Goal: Task Accomplishment & Management: Manage account settings

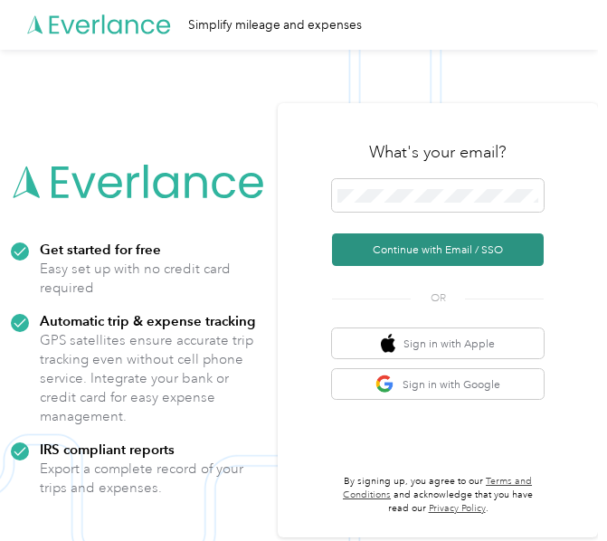
click at [447, 242] on button "Continue with Email / SSO" at bounding box center [438, 249] width 212 height 33
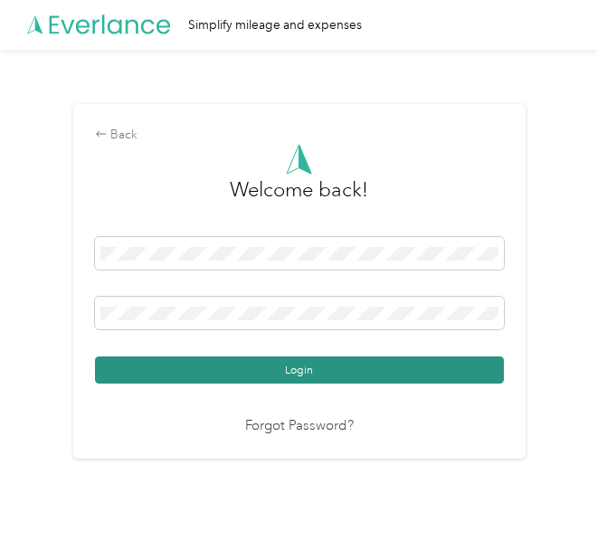
click at [306, 370] on button "Login" at bounding box center [299, 369] width 409 height 27
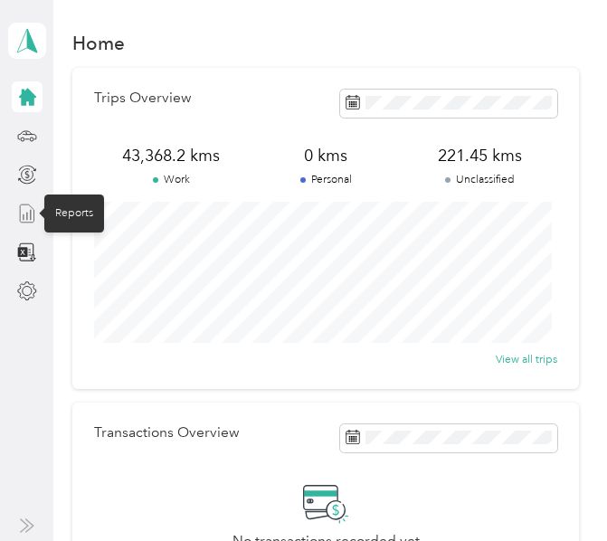
click at [22, 217] on icon at bounding box center [27, 213] width 20 height 20
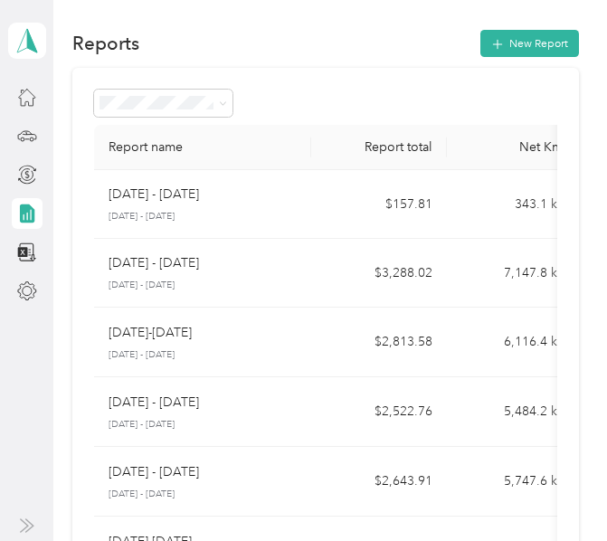
click at [249, 263] on div "[DATE] - [DATE]" at bounding box center [202, 263] width 188 height 20
click at [25, 141] on icon at bounding box center [27, 136] width 20 height 20
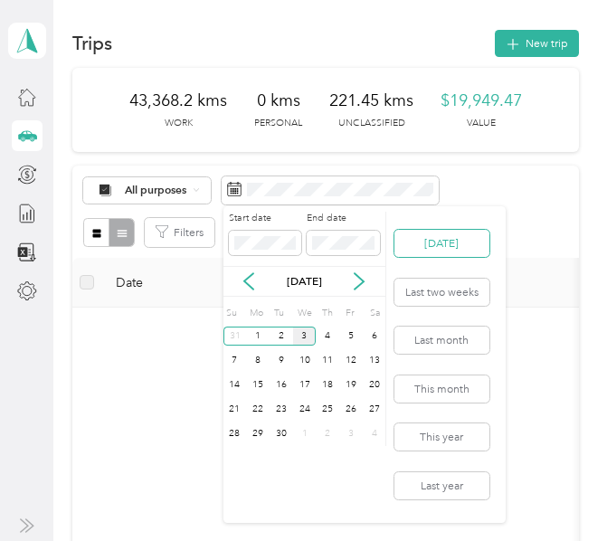
click at [426, 249] on button "[DATE]" at bounding box center [441, 243] width 95 height 27
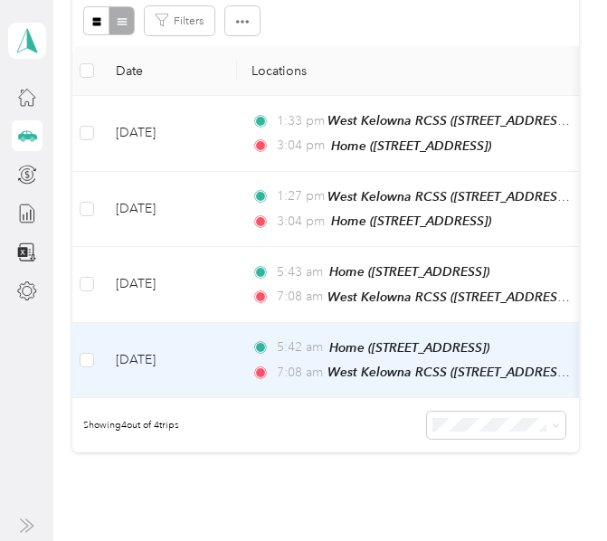
scroll to position [181, 0]
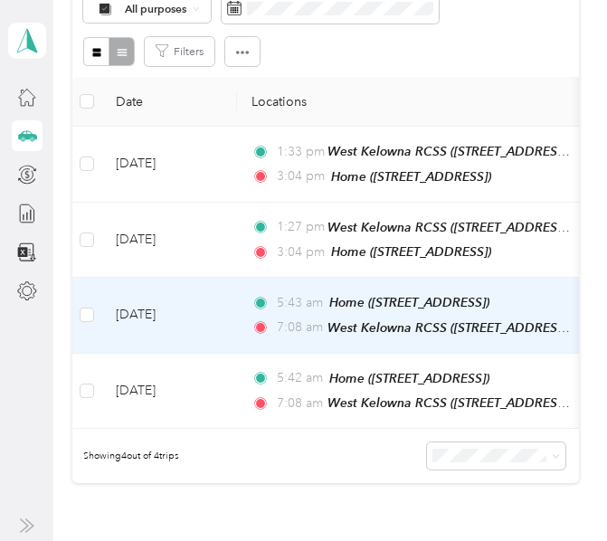
click at [237, 302] on td "5:43 am Home ([STREET_ADDRESS]) 7:08 am [GEOGRAPHIC_DATA] ([STREET_ADDRESS][GEO…" at bounding box center [445, 316] width 416 height 76
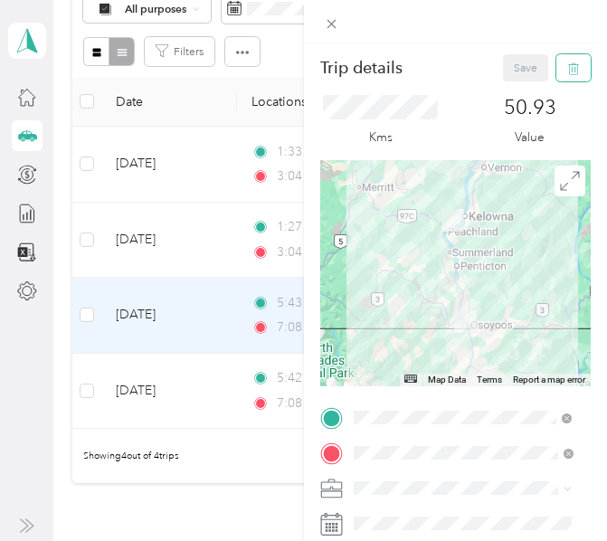
click at [567, 65] on icon "button" at bounding box center [573, 68] width 13 height 13
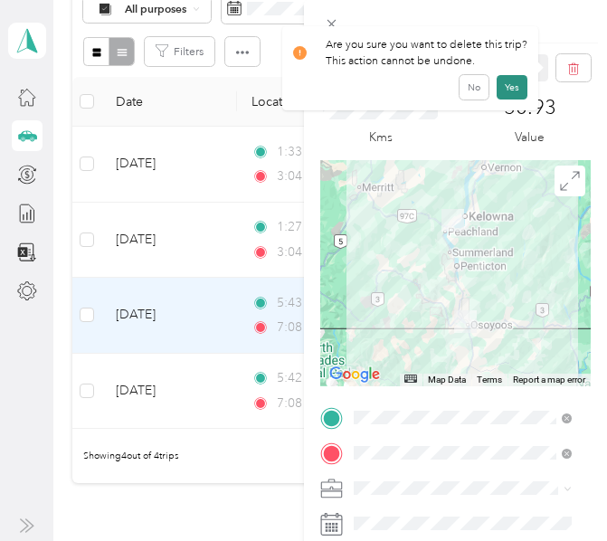
click at [517, 83] on button "Yes" at bounding box center [511, 87] width 31 height 24
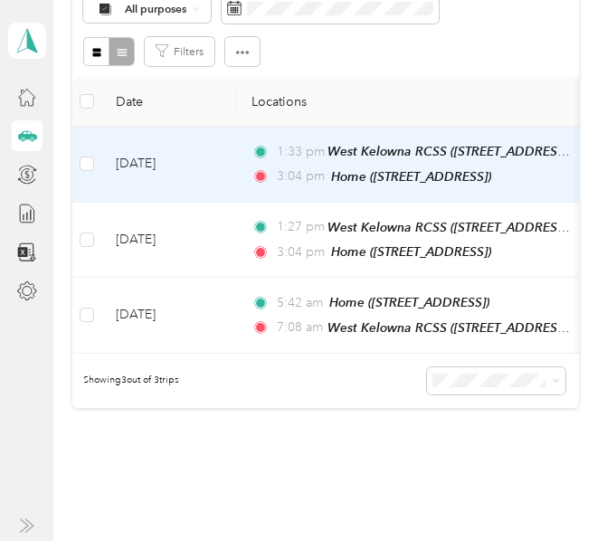
click at [231, 161] on td "[DATE]" at bounding box center [169, 165] width 136 height 76
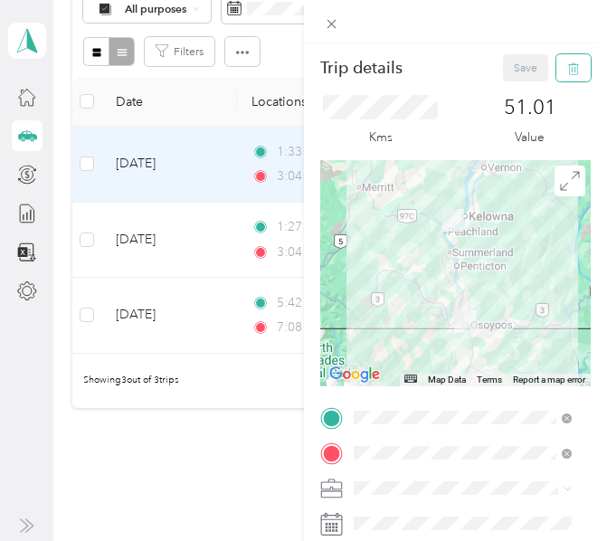
click at [567, 67] on icon "button" at bounding box center [573, 68] width 13 height 13
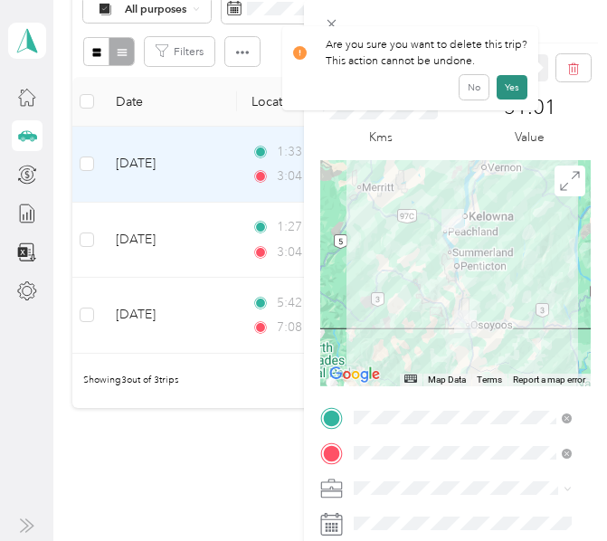
click at [508, 79] on button "Yes" at bounding box center [511, 87] width 31 height 24
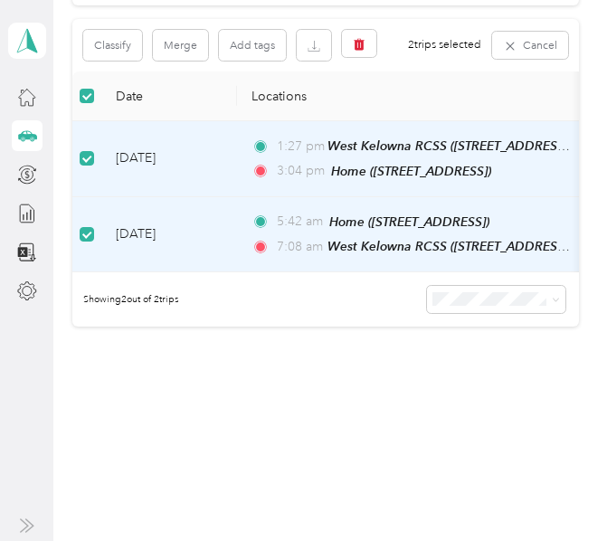
scroll to position [141, 0]
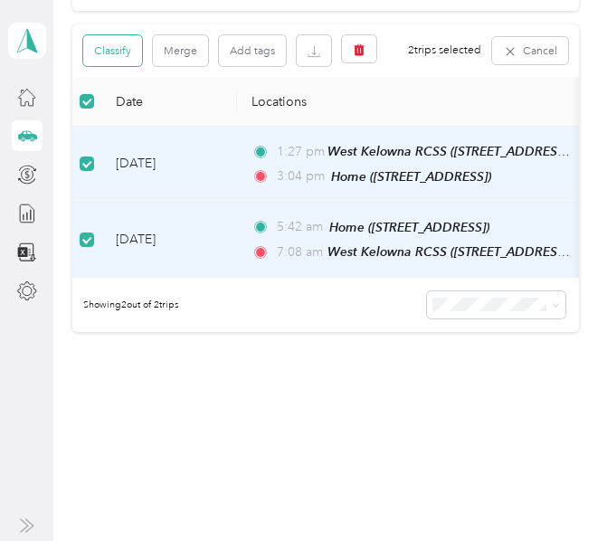
click at [121, 44] on button "Classify" at bounding box center [112, 50] width 59 height 31
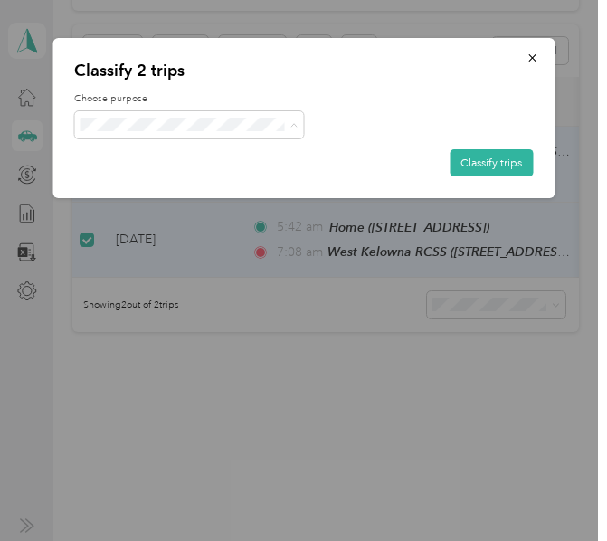
click at [152, 154] on li "[PERSON_NAME] [GEOGRAPHIC_DATA]" at bounding box center [200, 153] width 253 height 27
click at [466, 165] on button "Classify trips" at bounding box center [490, 162] width 83 height 27
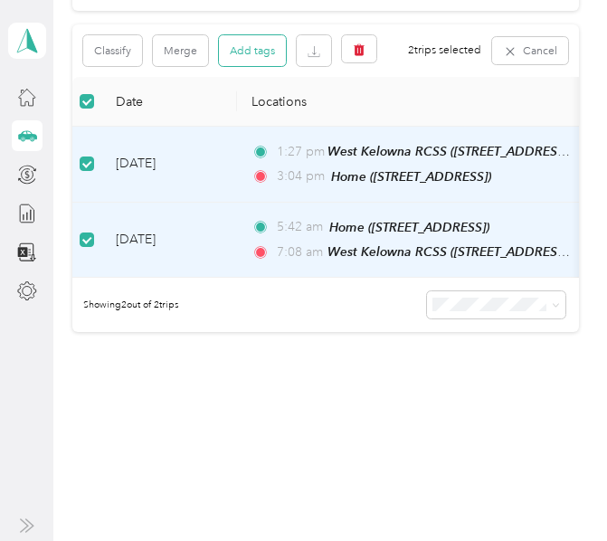
click at [242, 53] on button "Add tags" at bounding box center [252, 50] width 67 height 31
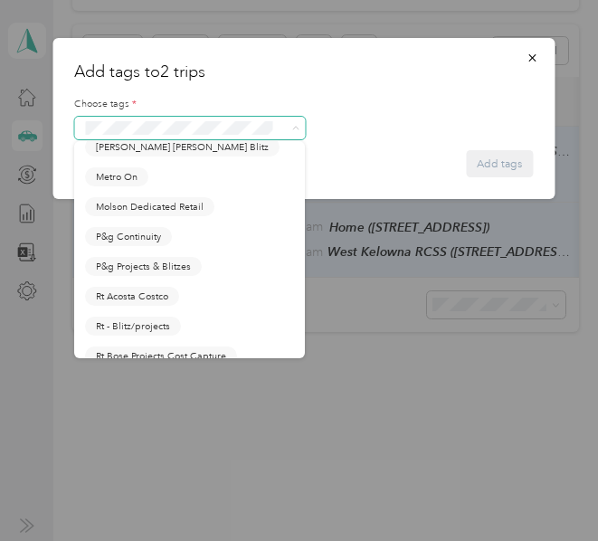
scroll to position [814, 0]
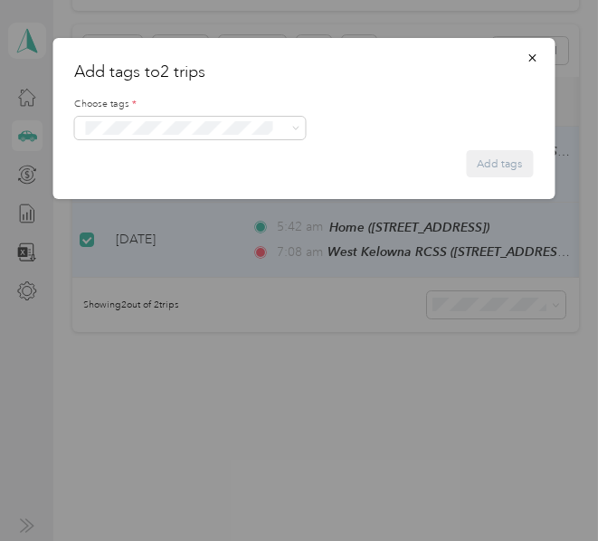
click at [128, 233] on span "P&g Continuity" at bounding box center [128, 227] width 65 height 14
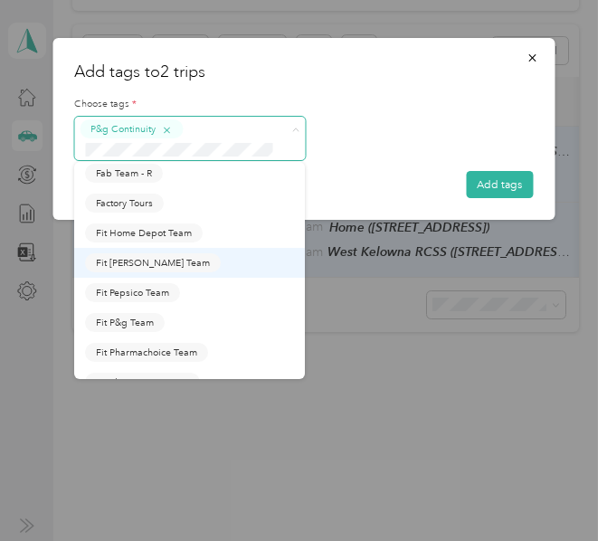
scroll to position [271, 0]
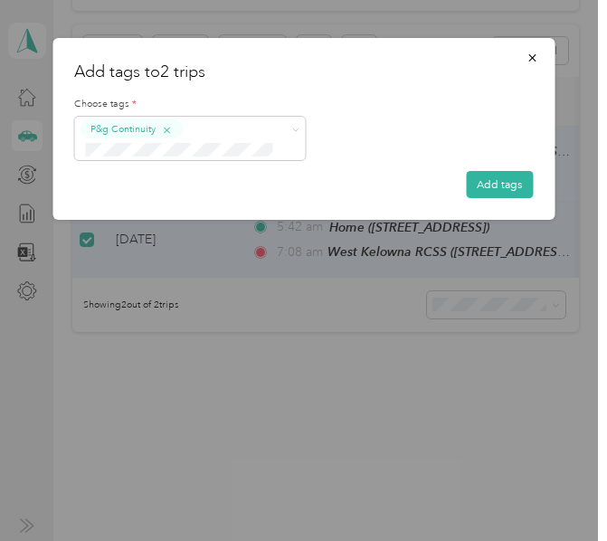
click at [130, 352] on span "Fit [PERSON_NAME] Team" at bounding box center [153, 345] width 114 height 14
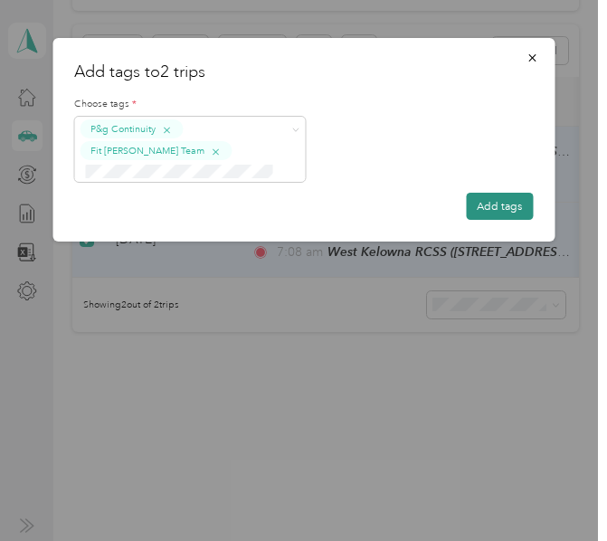
click at [485, 202] on button "Add tags" at bounding box center [499, 206] width 67 height 27
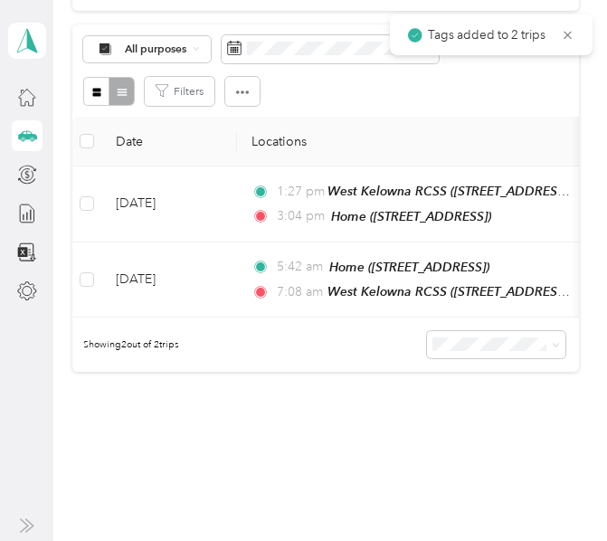
click at [233, 426] on div "221.77 kms Work 0 kms Personal 221.45 kms Unclassified $102.01 Value All purpos…" at bounding box center [325, 176] width 506 height 499
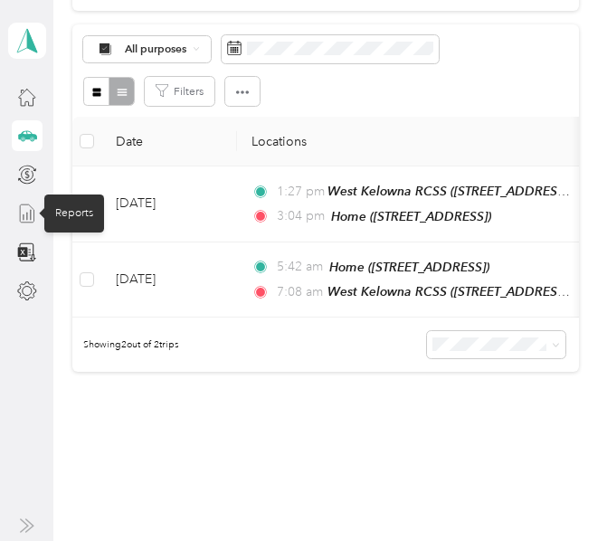
click at [21, 210] on icon at bounding box center [27, 213] width 20 height 20
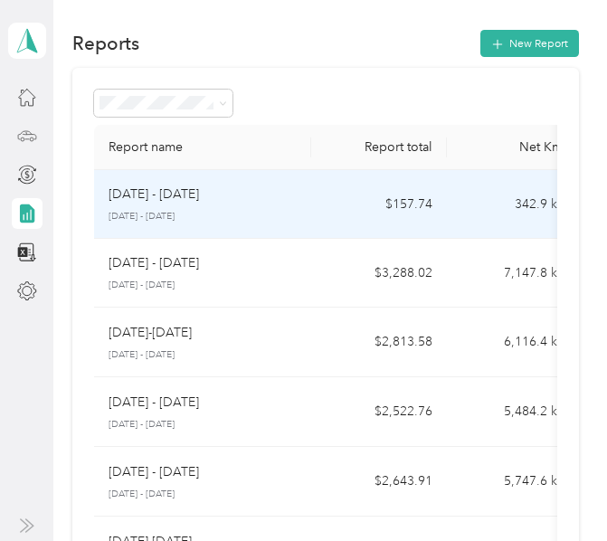
click at [183, 216] on p "[DATE] - [DATE]" at bounding box center [202, 217] width 188 height 14
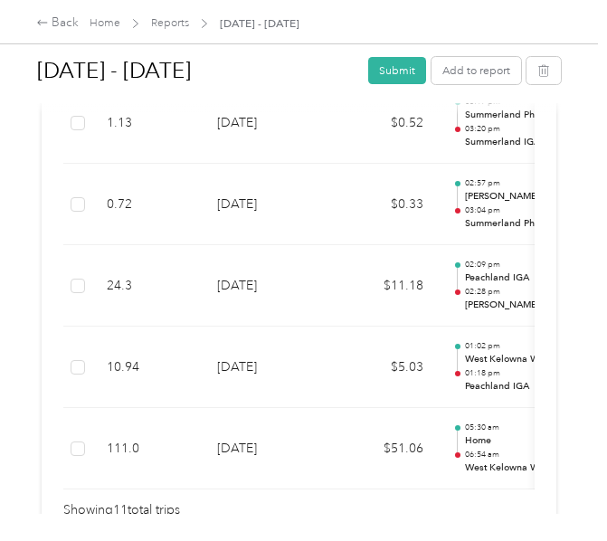
scroll to position [955, 0]
